Goal: Obtain resource: Download file/media

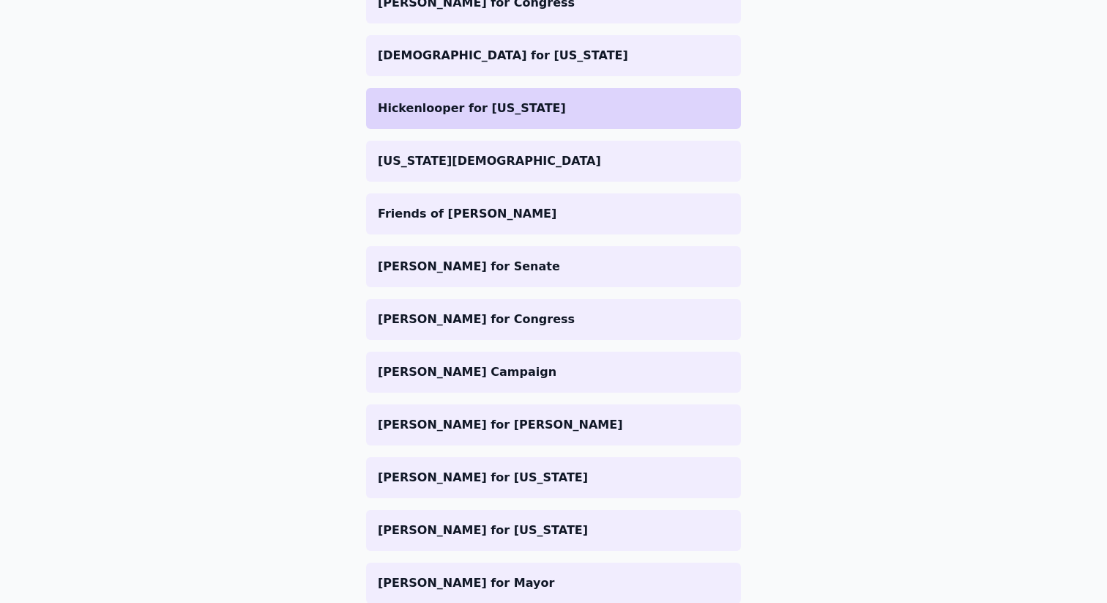
scroll to position [261, 0]
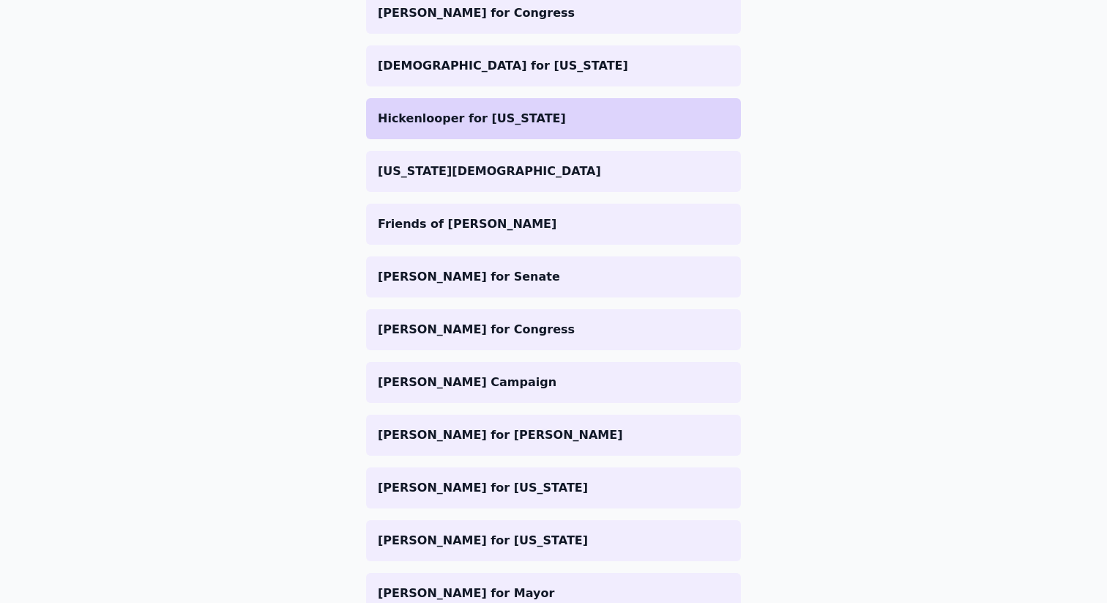
click at [506, 122] on p "Hickenlooper for [US_STATE]" at bounding box center [554, 119] width 352 height 18
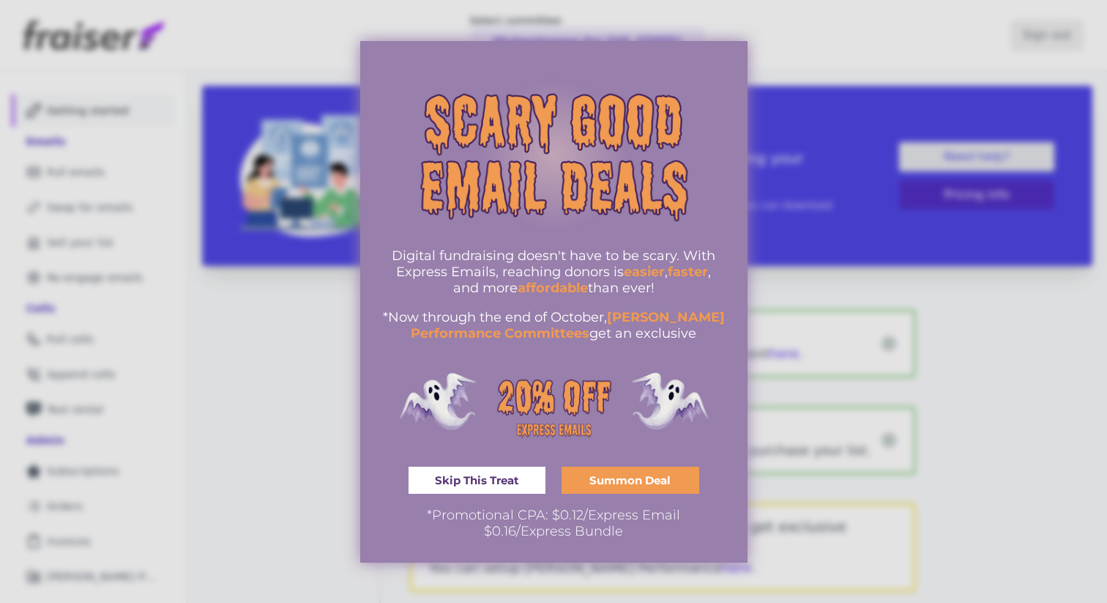
click at [254, 373] on div at bounding box center [553, 301] width 1107 height 603
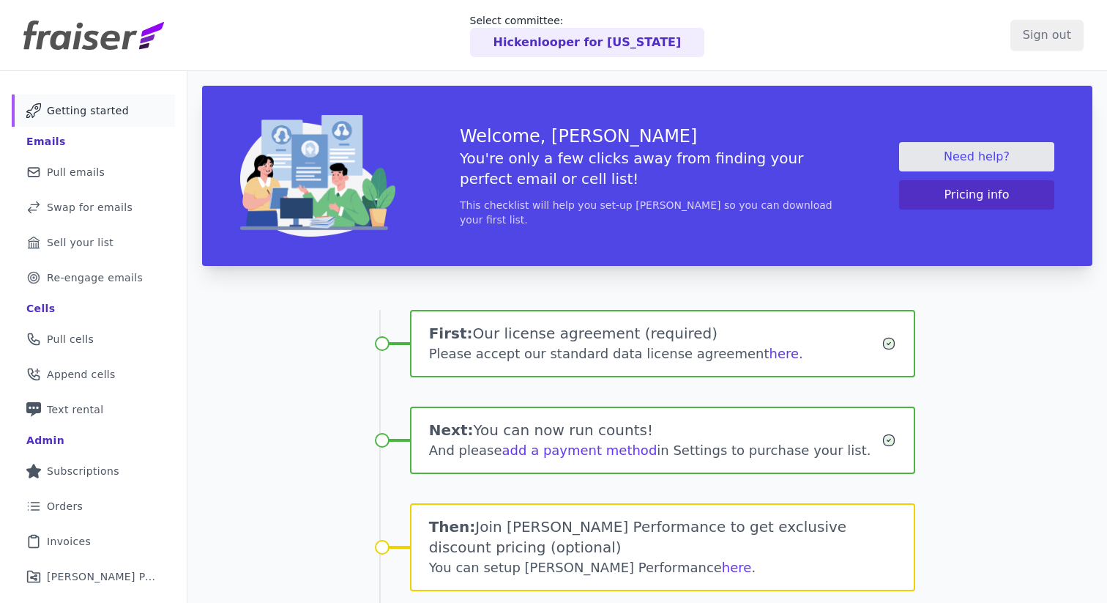
scroll to position [144, 0]
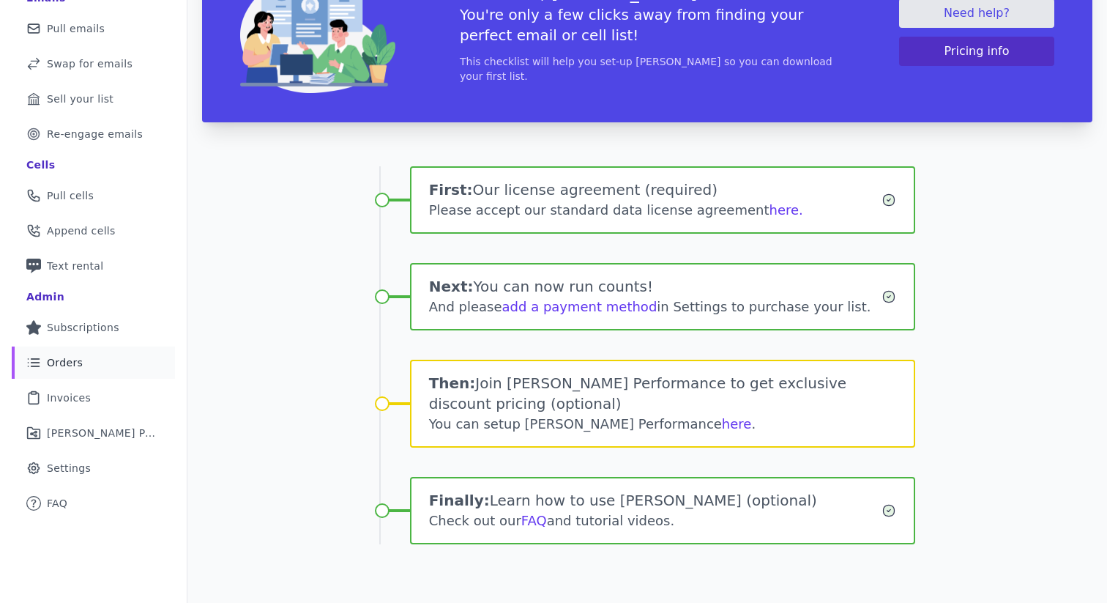
click at [116, 363] on link "List Icon Outline of bulleted list Orders" at bounding box center [93, 362] width 163 height 32
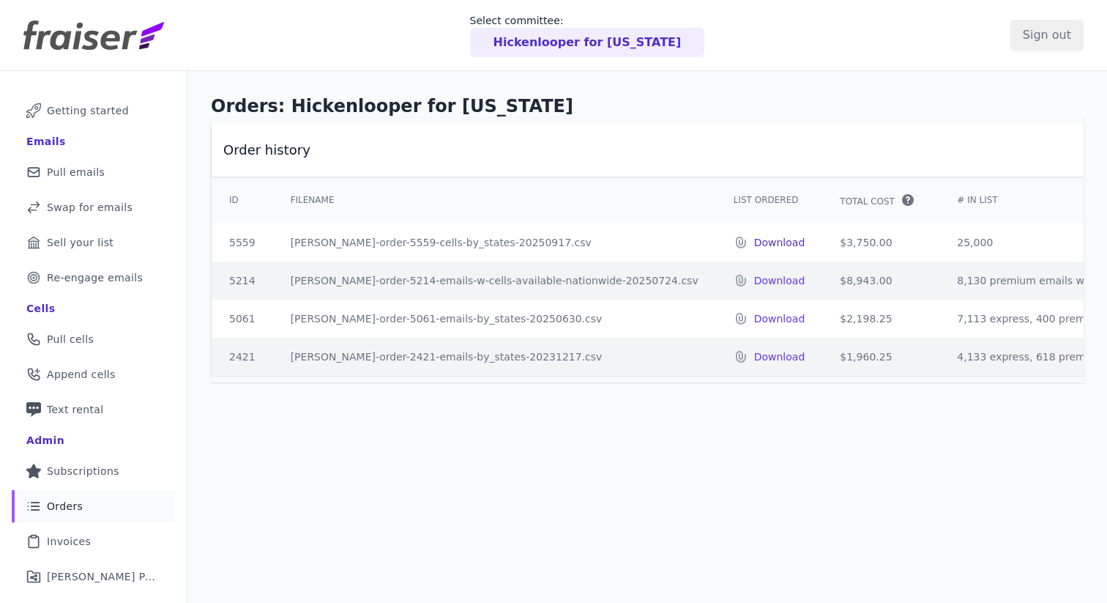
click at [754, 243] on p "Download" at bounding box center [779, 242] width 51 height 15
